Goal: Obtain resource: Download file/media

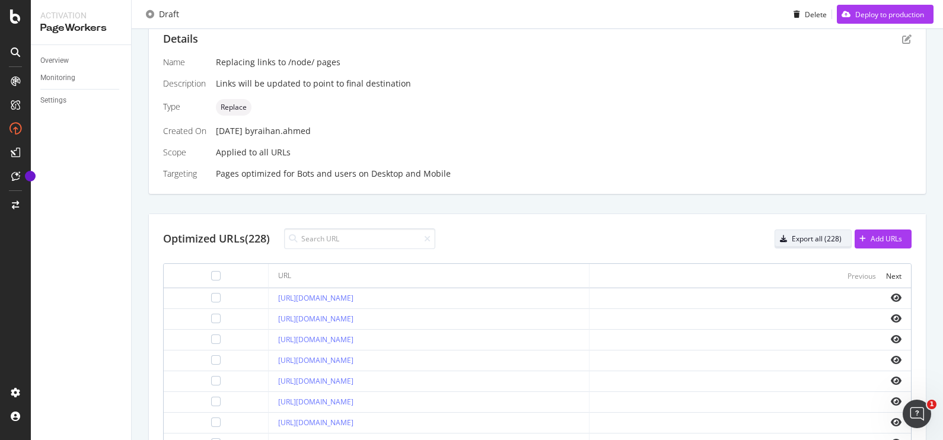
click at [802, 234] on div "Export all (228)" at bounding box center [817, 239] width 50 height 10
click at [393, 240] on input at bounding box center [359, 238] width 151 height 21
paste input "[URL][DOMAIN_NAME]"
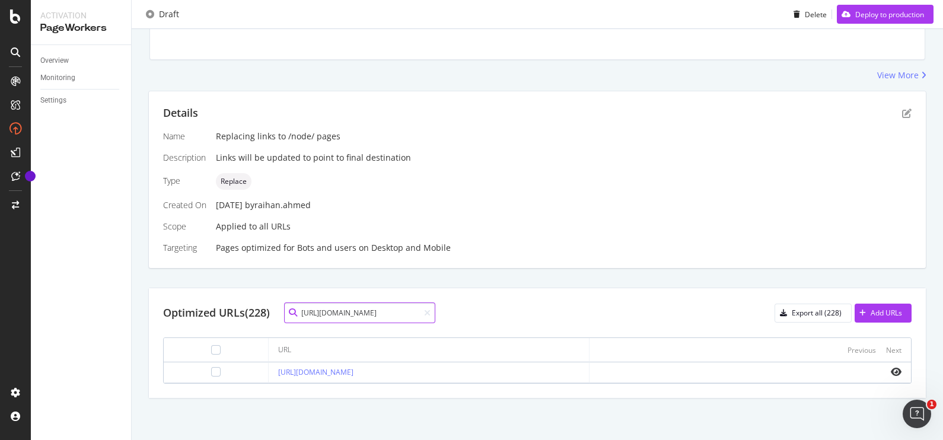
scroll to position [173, 0]
type input "[URL][DOMAIN_NAME]"
click at [891, 371] on icon "eye" at bounding box center [896, 373] width 11 height 9
